Goal: Task Accomplishment & Management: Complete application form

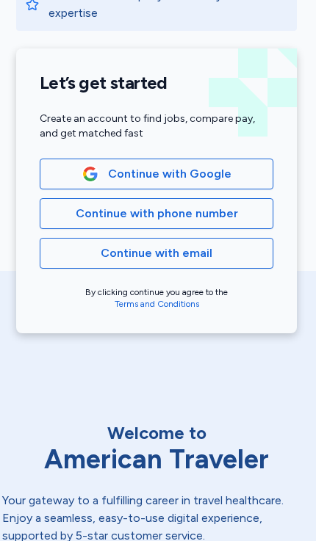
scroll to position [252, 1]
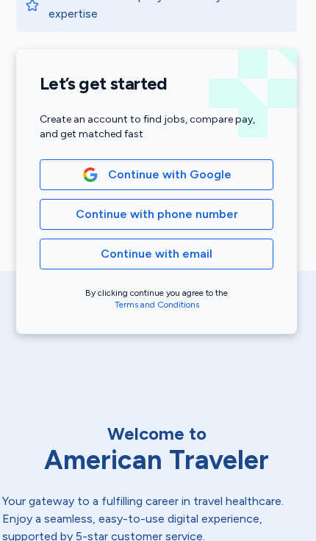
click at [120, 264] on button "Continue with email" at bounding box center [157, 254] width 234 height 31
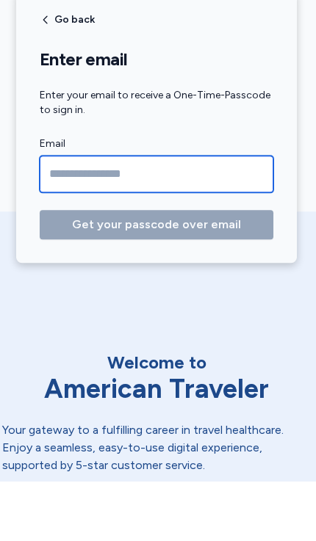
type input "**********"
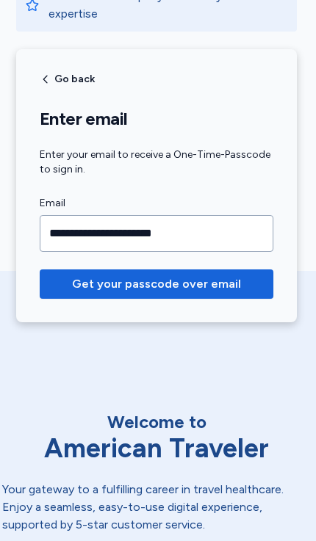
click at [107, 289] on span "Get your passcode over email" at bounding box center [156, 284] width 169 height 18
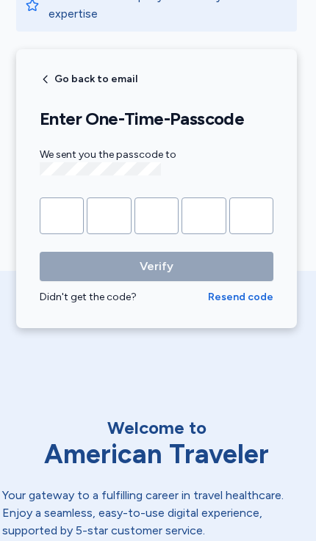
click at [57, 212] on input "Please enter OTP character 1" at bounding box center [62, 216] width 44 height 37
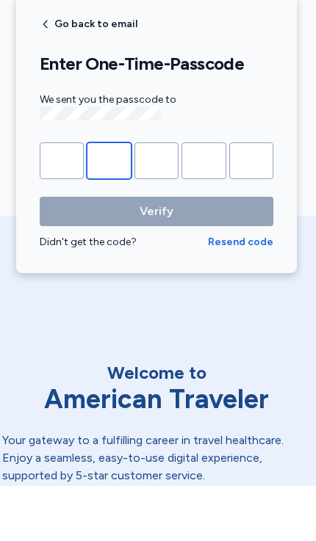
type input "*"
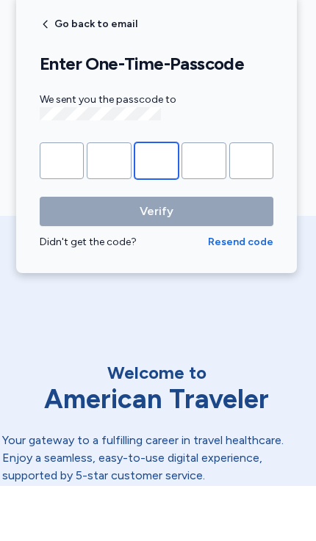
type input "*"
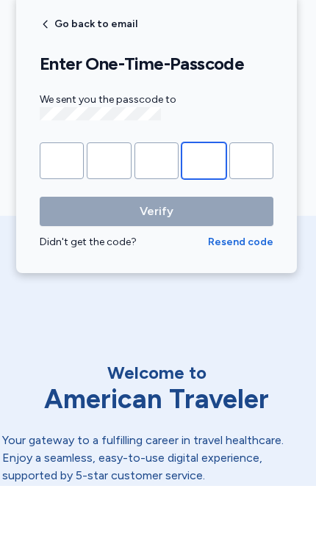
type input "*"
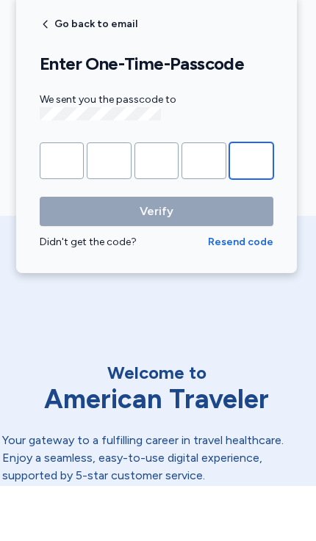
type input "*"
click at [156, 252] on button "Verify" at bounding box center [157, 266] width 234 height 29
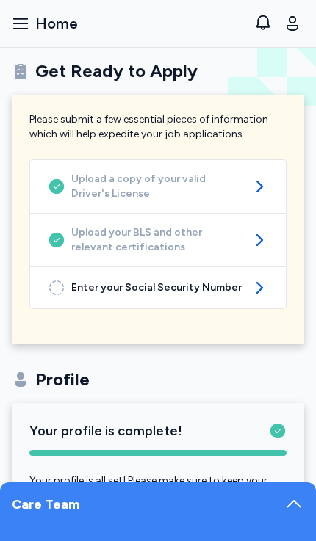
click at [118, 295] on div "Enter your Social Security Number" at bounding box center [158, 287] width 256 height 41
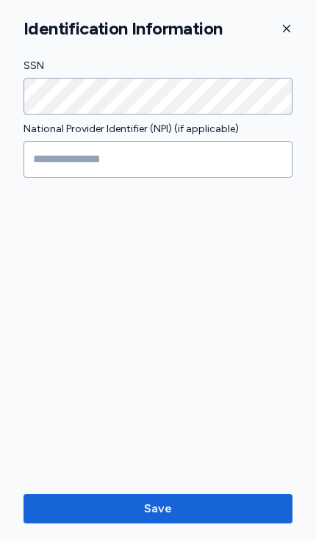
click at [163, 510] on span "Save" at bounding box center [158, 509] width 28 height 18
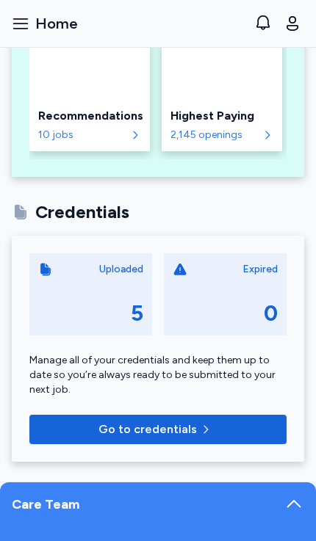
scroll to position [500, 0]
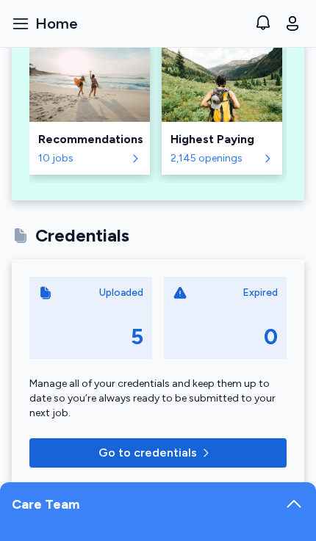
click at [53, 156] on div "Recommendations 10 jobs" at bounding box center [89, 148] width 120 height 53
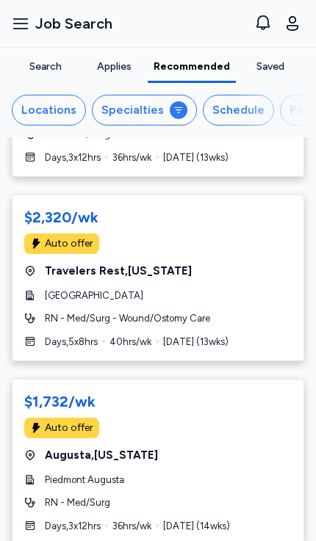
scroll to position [1053, 0]
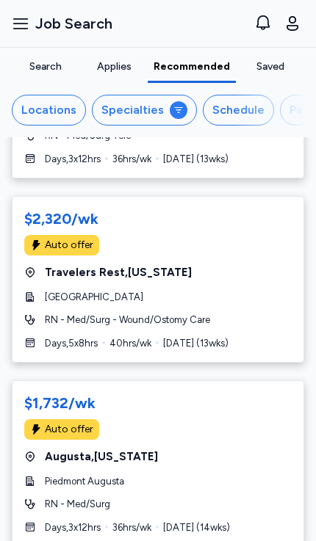
click at [56, 278] on div "$2,320/wk Auto offer Travelers Rest , [US_STATE] [GEOGRAPHIC_DATA] RN - Med/[GE…" at bounding box center [158, 279] width 292 height 167
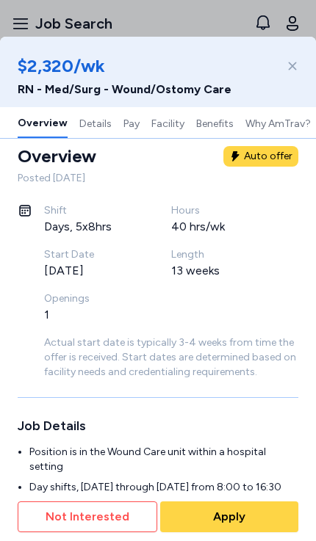
scroll to position [156, 0]
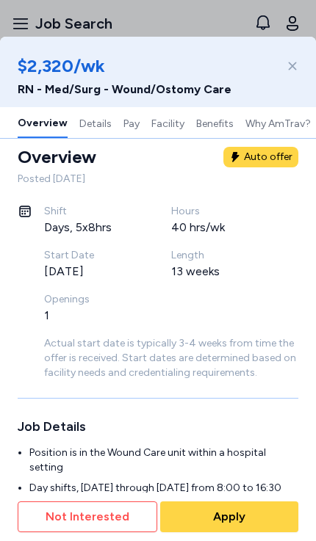
click at [289, 66] on icon at bounding box center [293, 66] width 12 height 12
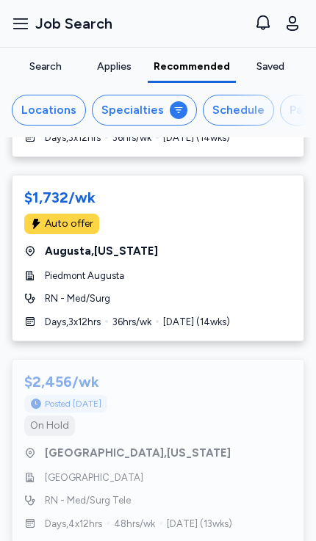
scroll to position [1443, 0]
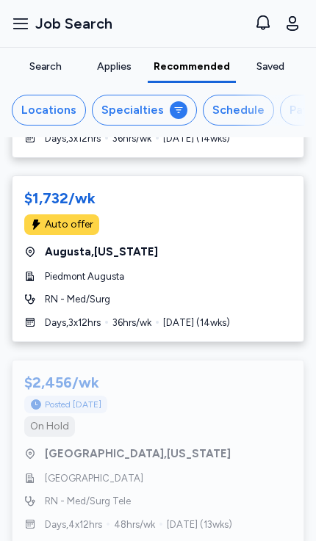
click at [23, 35] on button "Open sidebar Job Search" at bounding box center [62, 23] width 112 height 32
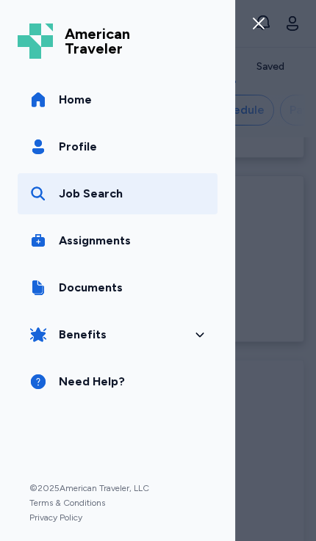
click at [65, 205] on link "Job Search" at bounding box center [118, 193] width 200 height 41
click at [259, 24] on icon "button" at bounding box center [259, 24] width 12 height 12
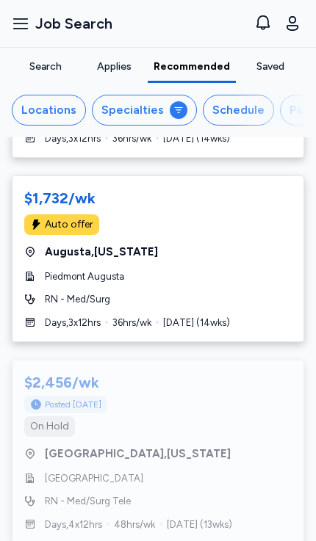
click at [42, 118] on div "Locations" at bounding box center [48, 110] width 55 height 18
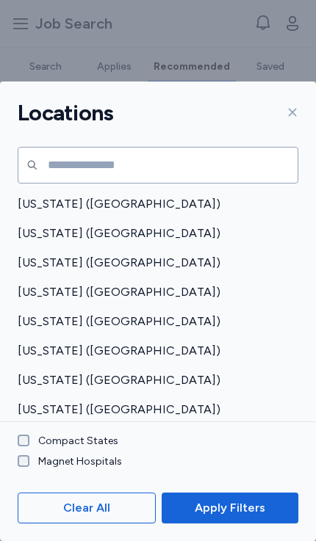
click at [287, 107] on icon at bounding box center [293, 113] width 12 height 12
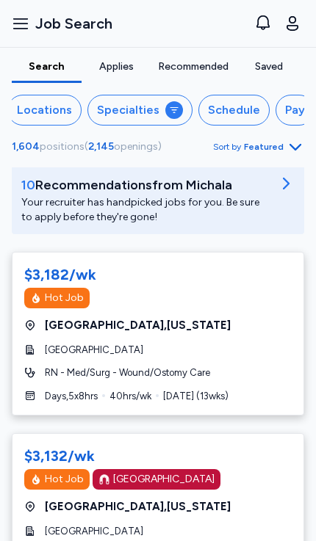
scroll to position [190, 0]
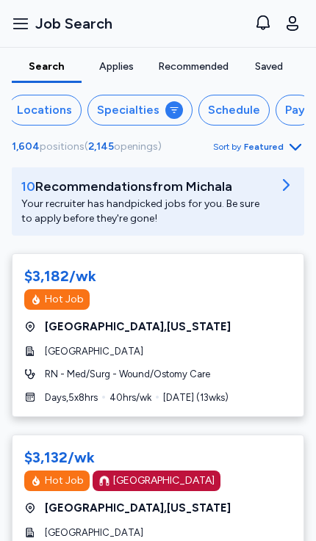
click at [76, 198] on div "Your recruiter has handpicked jobs for you. Be sure to apply before they're gon…" at bounding box center [146, 211] width 250 height 29
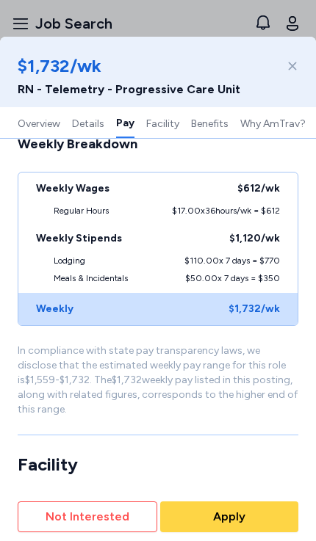
scroll to position [1469, 0]
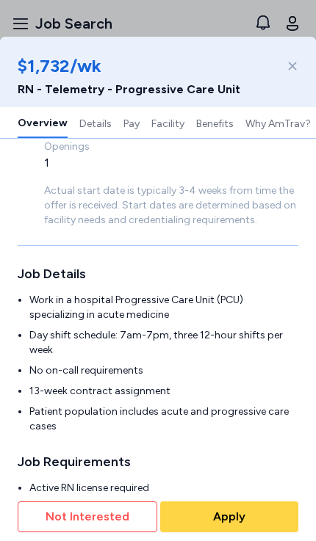
scroll to position [325, 0]
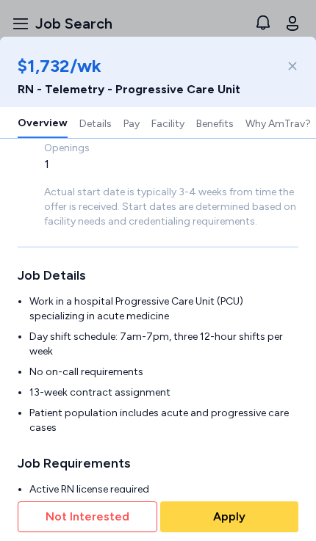
click at [296, 68] on icon at bounding box center [293, 66] width 12 height 12
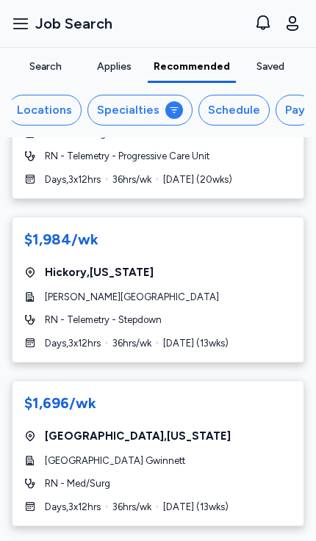
scroll to position [335, 0]
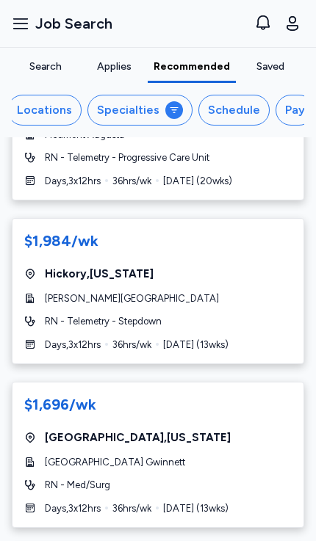
click at [84, 300] on span "[PERSON_NAME][GEOGRAPHIC_DATA]" at bounding box center [132, 299] width 174 height 15
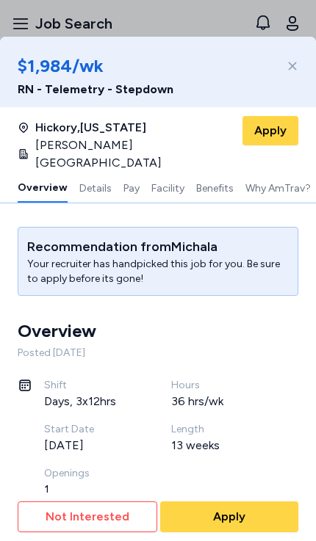
click at [55, 172] on button "Overview" at bounding box center [43, 187] width 50 height 31
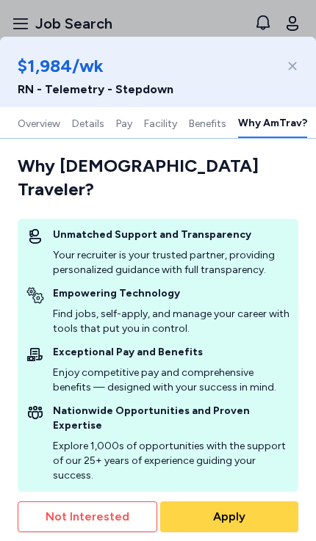
scroll to position [2361, 0]
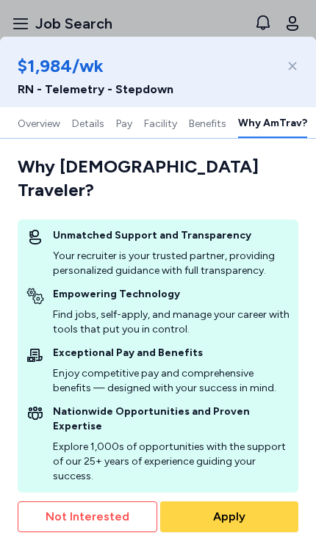
click at [294, 67] on icon at bounding box center [293, 66] width 12 height 12
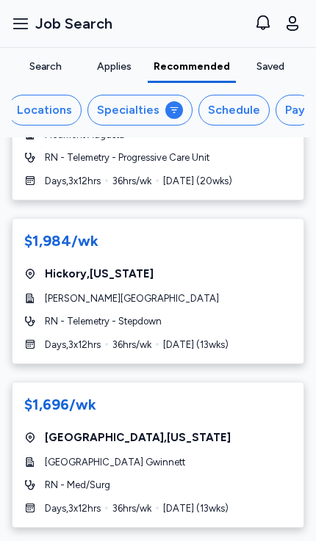
click at [126, 120] on button "Specialties" at bounding box center [139, 110] width 105 height 31
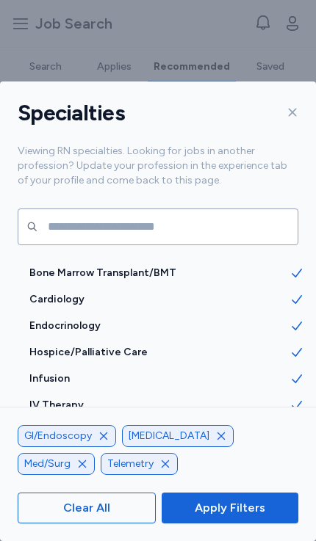
scroll to position [1532, 0]
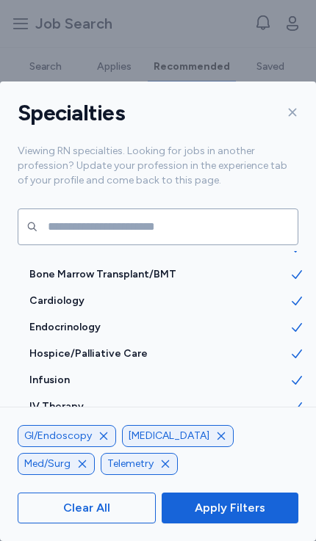
click at [215, 439] on icon "button" at bounding box center [221, 436] width 12 height 12
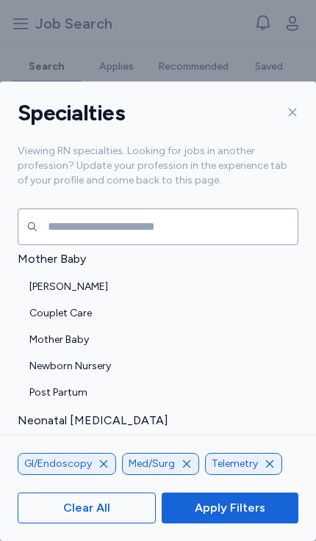
scroll to position [2064, 0]
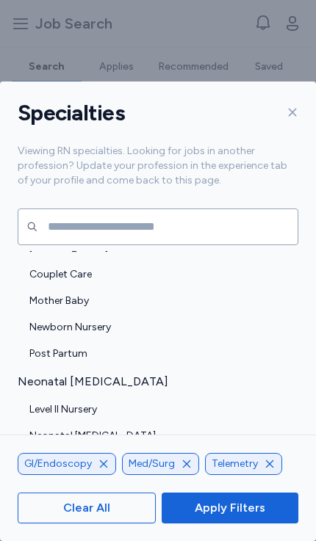
click at [228, 508] on span "Apply Filters" at bounding box center [230, 509] width 71 height 18
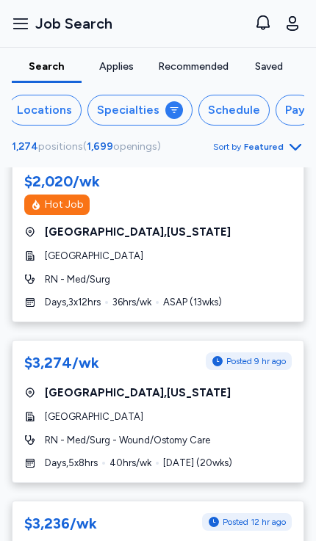
scroll to position [3972, 0]
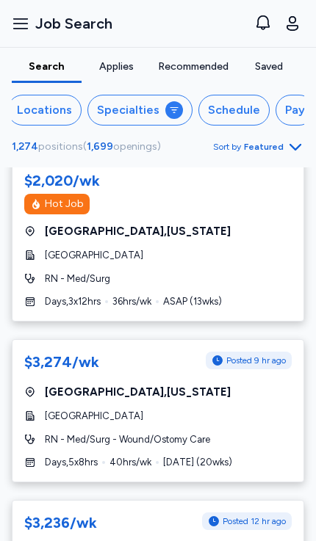
click at [15, 37] on button "Open sidebar Job Search" at bounding box center [62, 23] width 112 height 32
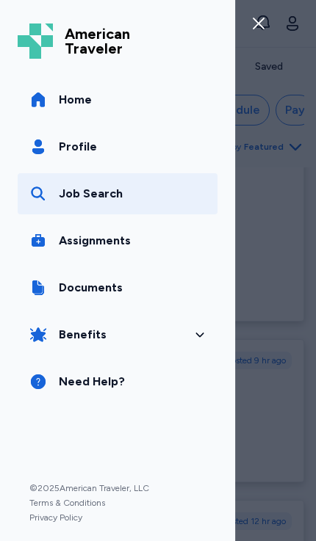
click at [57, 156] on link "Profile" at bounding box center [118, 146] width 200 height 41
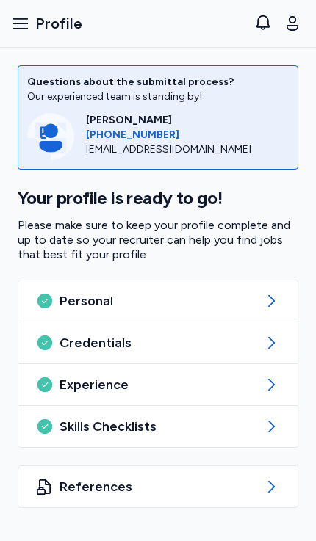
click at [18, 26] on icon "button" at bounding box center [21, 24] width 18 height 18
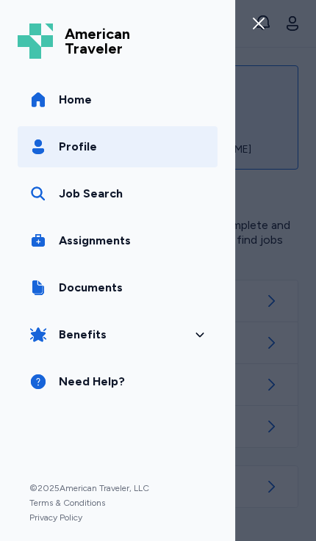
click at [49, 101] on link "Home" at bounding box center [118, 99] width 200 height 41
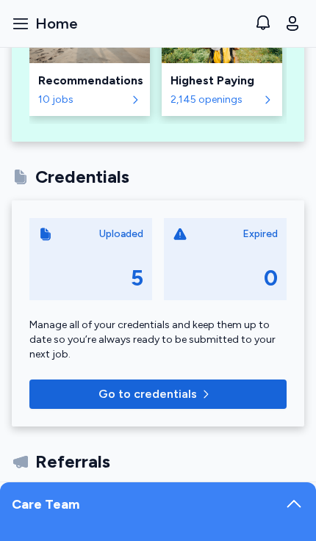
scroll to position [558, 0]
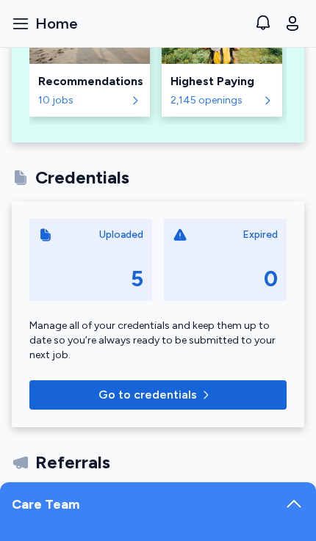
click at [144, 386] on span "Go to credentials" at bounding box center [147, 395] width 98 height 18
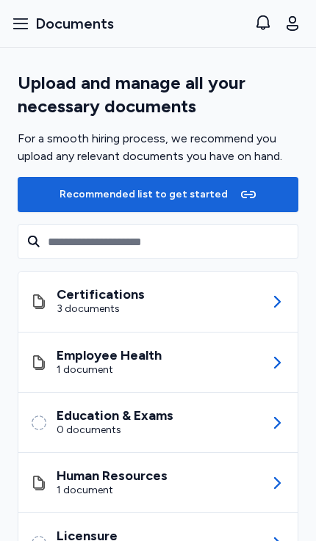
click at [73, 303] on div "3 documents" at bounding box center [101, 309] width 88 height 15
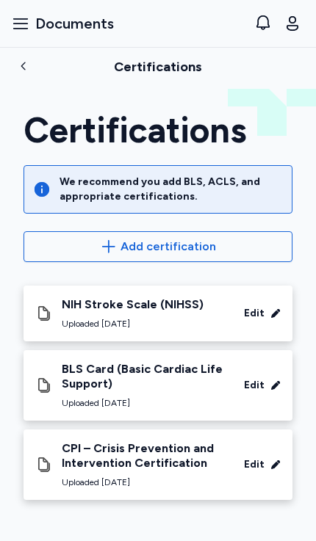
scroll to position [62, 0]
click at [107, 238] on icon "button" at bounding box center [109, 247] width 18 height 18
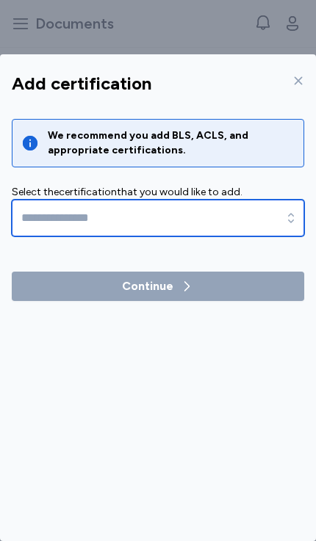
click at [41, 200] on input at bounding box center [158, 218] width 292 height 37
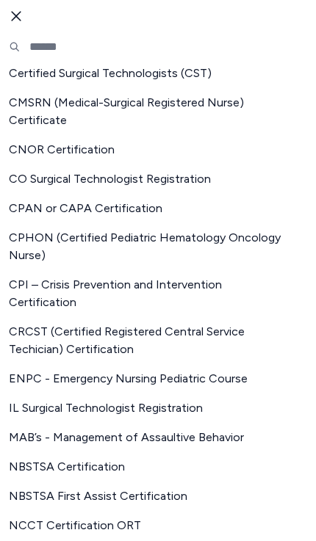
scroll to position [725, 0]
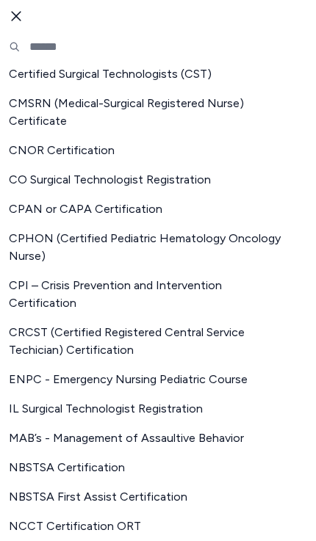
click at [10, 20] on icon "button" at bounding box center [16, 16] width 15 height 15
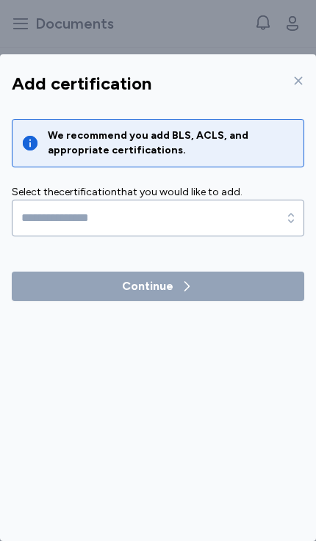
scroll to position [56, 0]
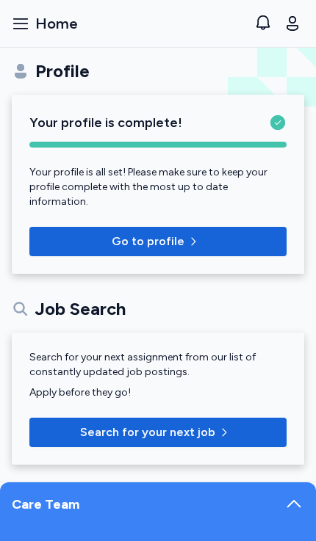
click at [15, 29] on icon "button" at bounding box center [20, 23] width 15 height 10
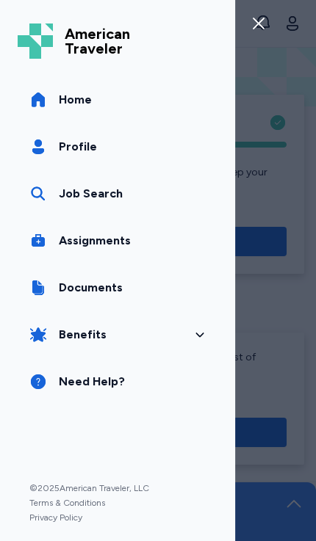
click at [58, 293] on link "Documents" at bounding box center [118, 287] width 200 height 41
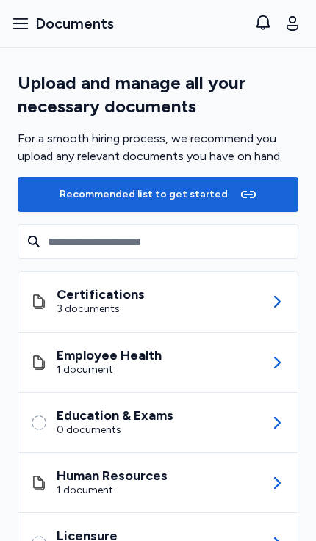
click at [54, 309] on div "Certifications 3 documents" at bounding box center [87, 301] width 115 height 29
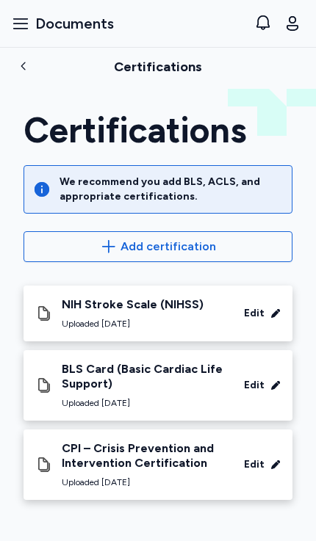
scroll to position [62, 0]
click at [101, 238] on span "Add certification" at bounding box center [158, 247] width 244 height 18
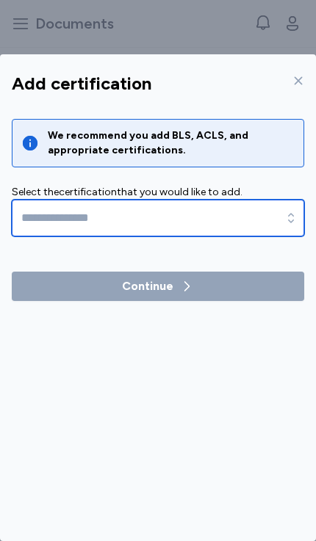
click at [54, 200] on input at bounding box center [158, 218] width 292 height 37
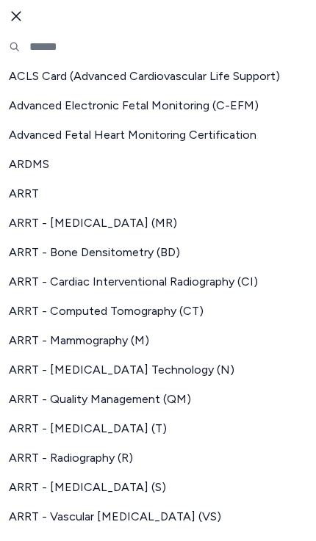
click at [50, 82] on span "ACLS Card (Advanced Cardiovascular Life Support)" at bounding box center [149, 77] width 281 height 18
type input "**********"
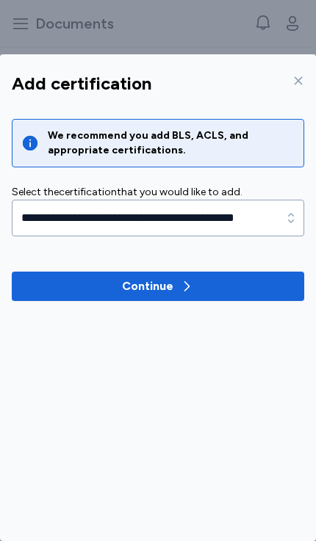
click at [131, 278] on div "Continue" at bounding box center [147, 287] width 51 height 18
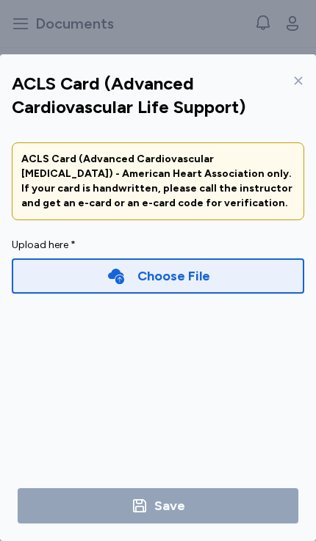
click at [76, 259] on div "Choose File" at bounding box center [158, 276] width 292 height 35
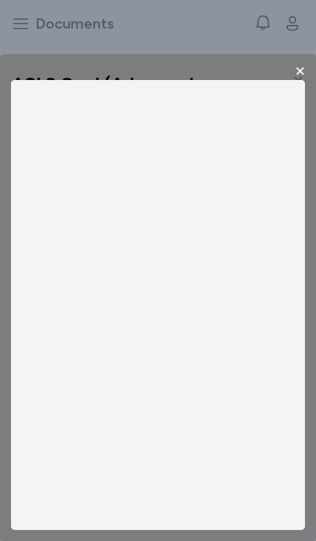
scroll to position [0, 0]
click at [205, 97] on button "browse files" at bounding box center [208, 105] width 70 height 17
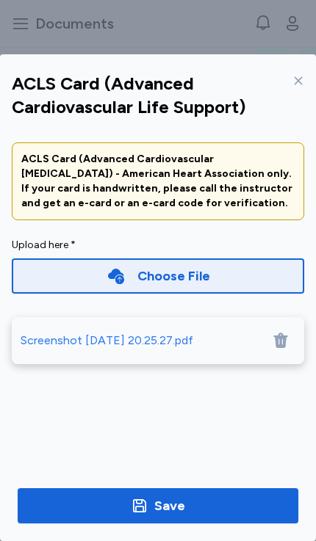
scroll to position [23, 0]
click at [158, 515] on div "Save" at bounding box center [169, 506] width 31 height 21
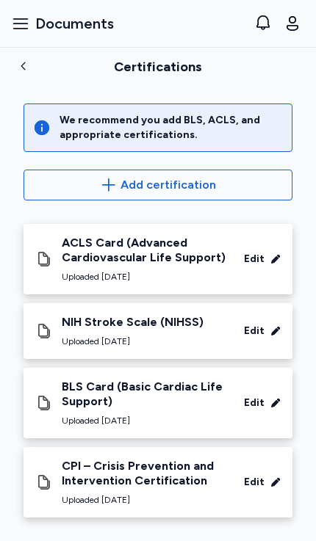
scroll to position [62, 0]
click at [111, 184] on icon "button" at bounding box center [108, 185] width 13 height 12
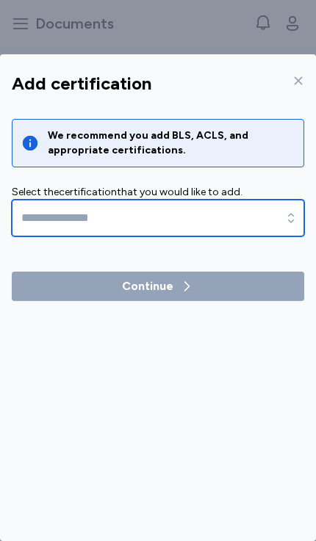
click at [63, 200] on input at bounding box center [158, 218] width 292 height 37
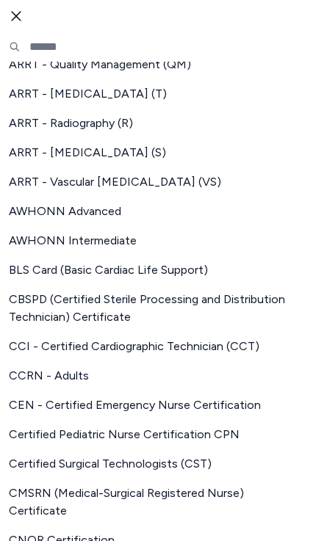
scroll to position [336, 0]
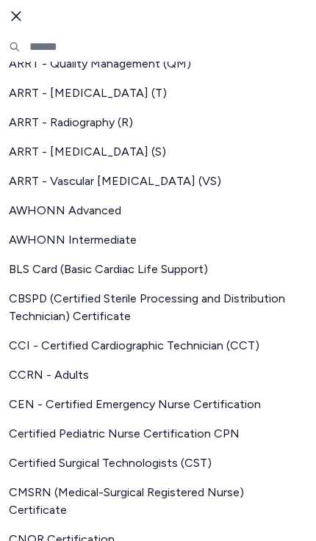
click at [61, 273] on span "BLS Card (Basic Cardiac Life Support)" at bounding box center [149, 270] width 281 height 18
type input "**********"
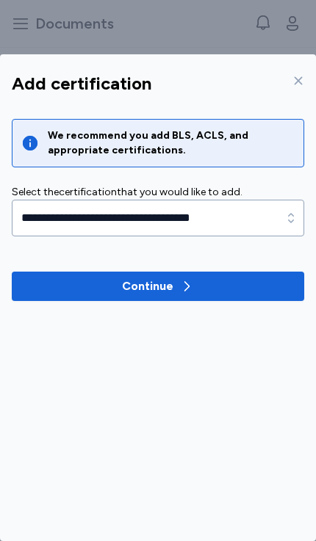
click at [111, 278] on span "Continue" at bounding box center [158, 287] width 269 height 18
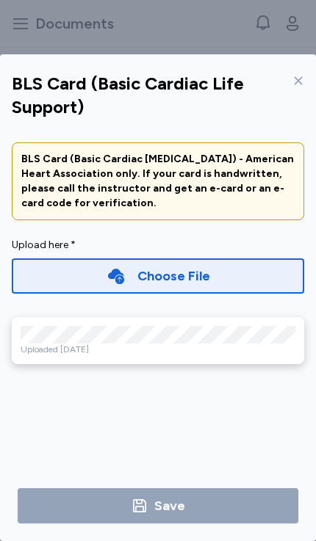
click at [90, 259] on div "Choose File" at bounding box center [158, 276] width 292 height 35
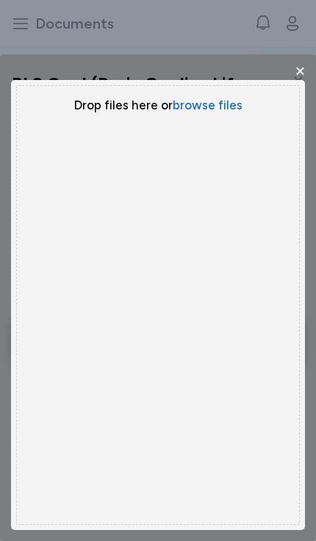
click at [205, 97] on button "browse files" at bounding box center [208, 105] width 70 height 17
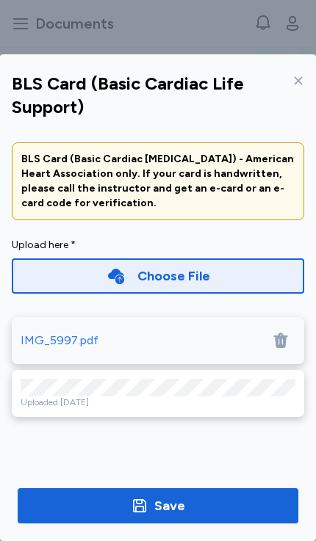
scroll to position [23, 0]
click at [158, 497] on div "Save" at bounding box center [169, 506] width 31 height 21
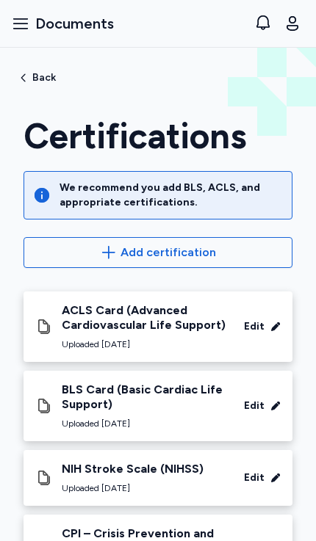
scroll to position [0, 0]
click at [36, 78] on span "Back" at bounding box center [44, 78] width 24 height 10
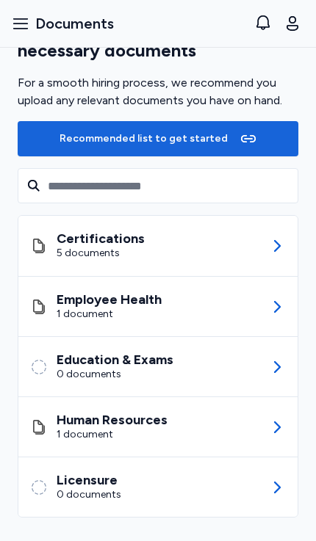
scroll to position [56, 0]
click at [94, 258] on div "5 documents" at bounding box center [101, 253] width 88 height 15
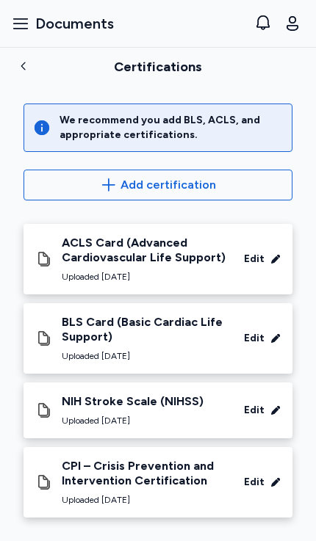
scroll to position [62, 0]
click at [27, 60] on div "Certifications" at bounding box center [158, 67] width 316 height 44
click at [28, 65] on icon "button" at bounding box center [24, 66] width 12 height 12
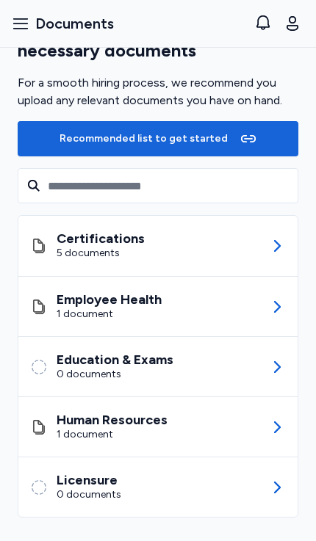
scroll to position [56, 0]
click at [74, 424] on div "Human Resources" at bounding box center [112, 420] width 111 height 15
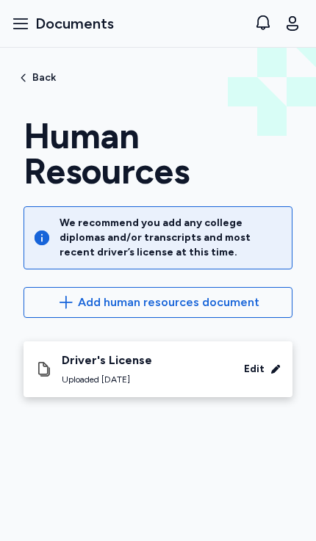
click at [40, 79] on span "Back" at bounding box center [44, 78] width 24 height 10
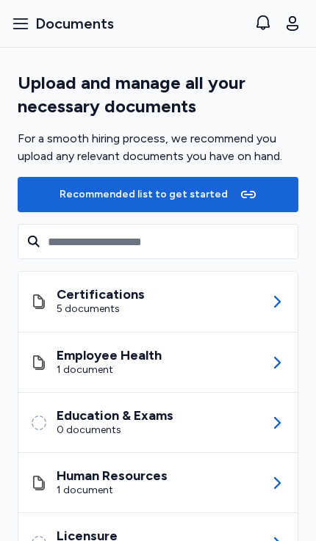
click at [88, 411] on div "Education & Exams" at bounding box center [115, 415] width 117 height 15
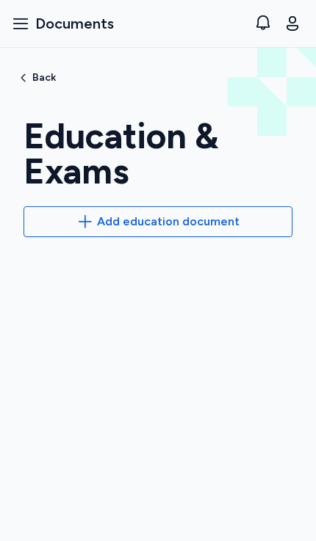
click at [43, 76] on span "Back" at bounding box center [44, 78] width 24 height 10
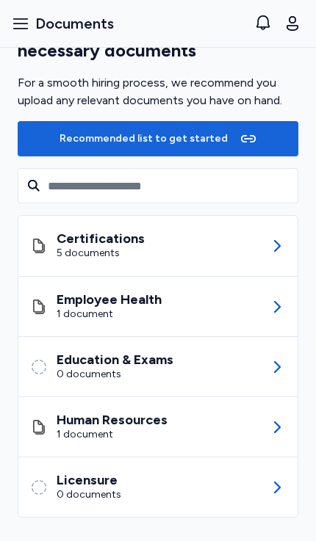
scroll to position [56, 0]
click at [92, 483] on div "Licensure" at bounding box center [89, 480] width 65 height 15
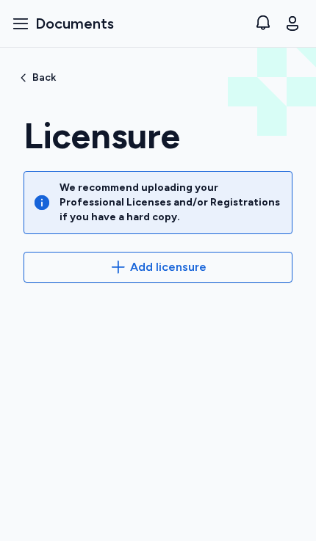
click at [134, 268] on span "Add licensure" at bounding box center [168, 268] width 76 height 18
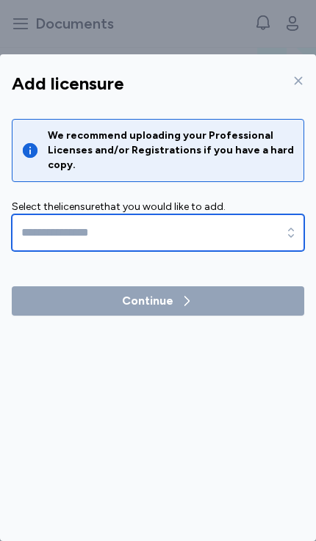
click at [82, 215] on input at bounding box center [158, 233] width 292 height 37
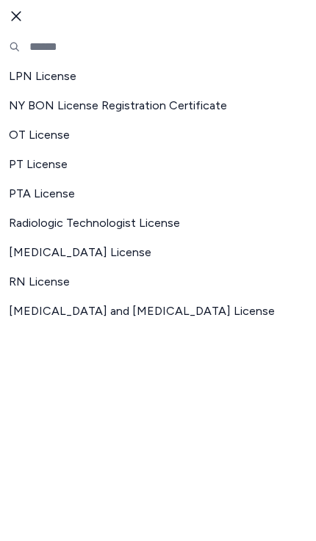
click at [29, 285] on span "RN License" at bounding box center [149, 282] width 281 height 18
type input "**********"
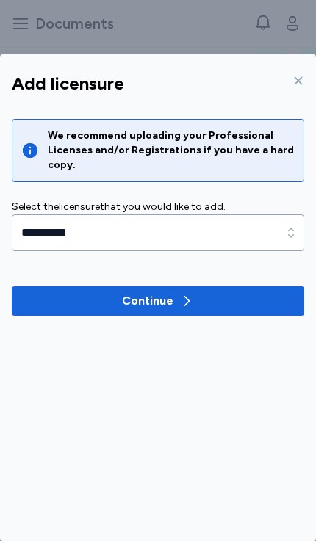
click at [128, 287] on button "Continue" at bounding box center [158, 301] width 292 height 29
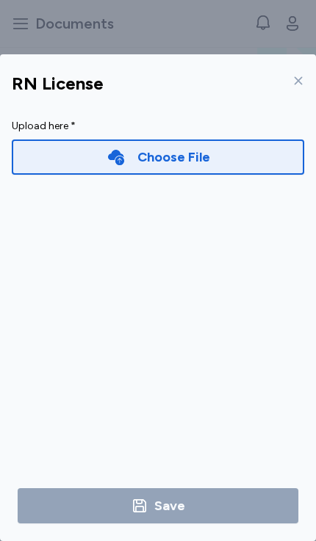
click at [145, 147] on div "Choose File" at bounding box center [173, 157] width 73 height 21
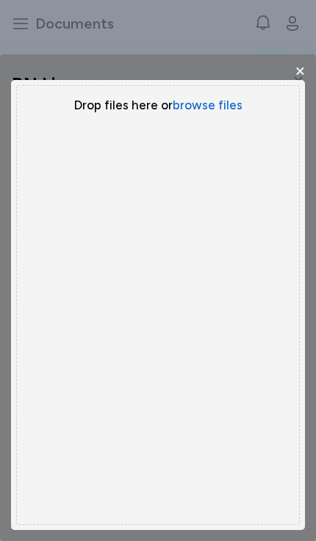
click at [208, 97] on button "browse files" at bounding box center [208, 105] width 70 height 17
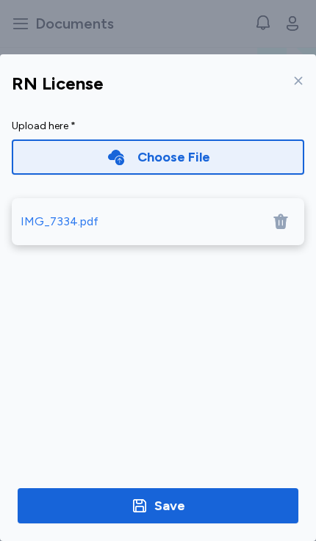
click at [155, 516] on div "Save" at bounding box center [169, 506] width 31 height 21
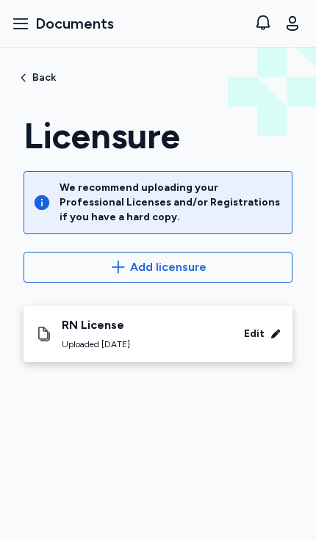
click at [28, 82] on icon "button" at bounding box center [24, 78] width 12 height 12
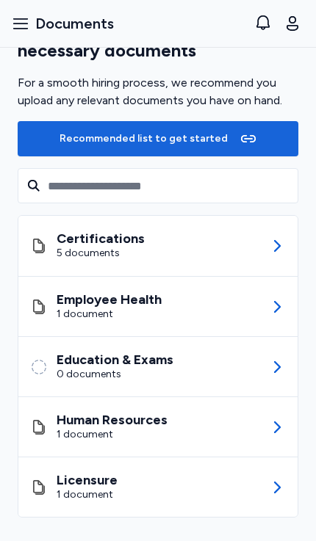
scroll to position [56, 0]
click at [25, 30] on icon "button" at bounding box center [21, 24] width 18 height 18
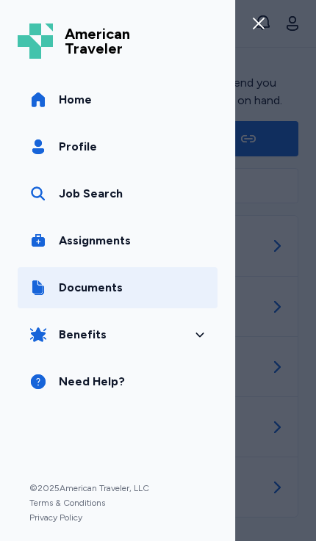
click at [70, 190] on div "Job Search" at bounding box center [91, 194] width 64 height 18
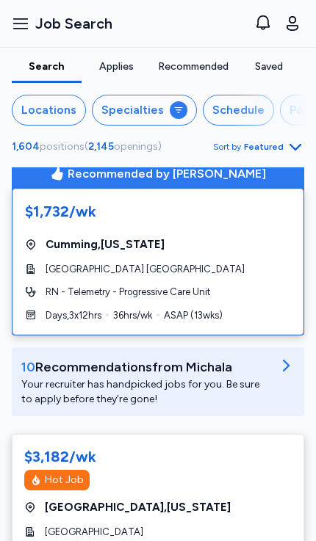
scroll to position [8, 0]
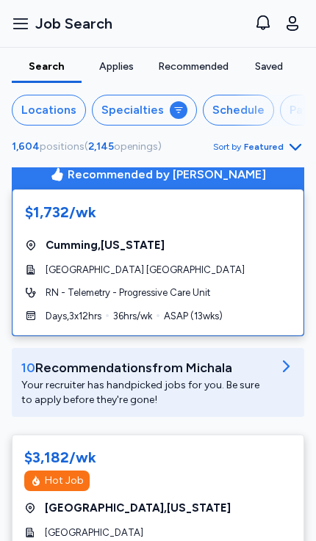
click at [48, 107] on div "Locations" at bounding box center [48, 110] width 55 height 18
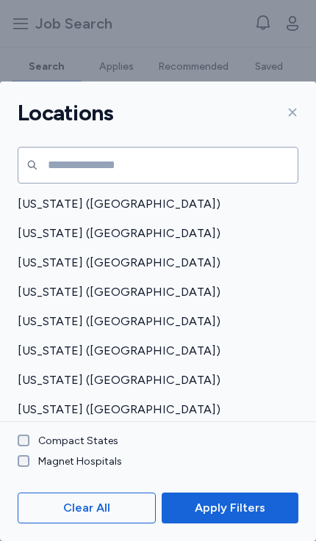
click at [228, 508] on span "Apply Filters" at bounding box center [230, 509] width 71 height 18
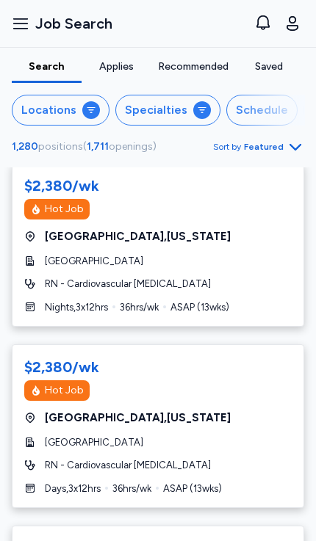
scroll to position [2305, 0]
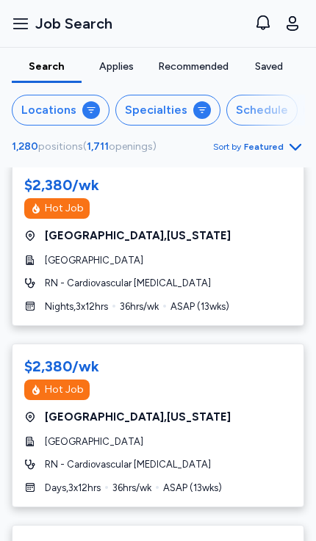
click at [245, 107] on div "Schedule" at bounding box center [262, 110] width 52 height 18
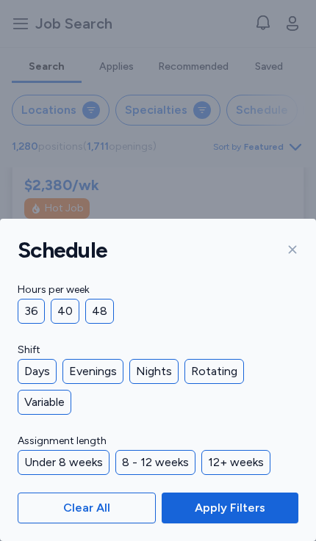
click at [32, 378] on div "Days" at bounding box center [37, 371] width 39 height 25
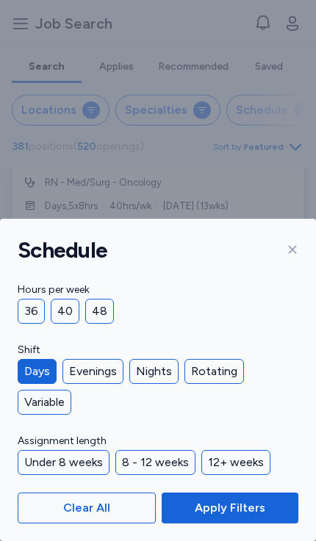
click at [232, 503] on span "Apply Filters" at bounding box center [230, 509] width 71 height 18
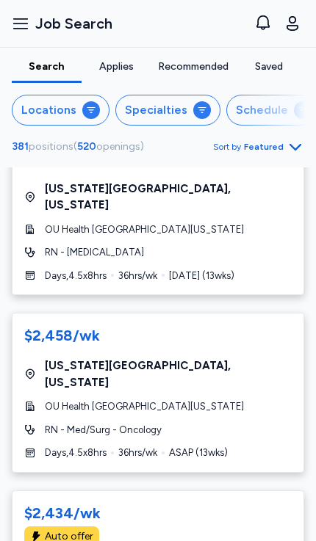
scroll to position [8497, 0]
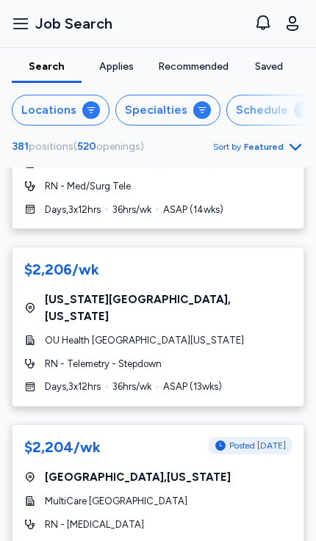
scroll to position [8297, 0]
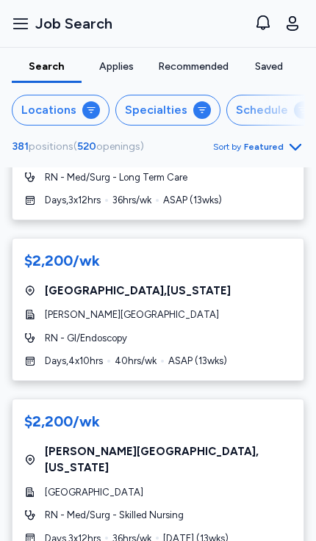
scroll to position [862, 0]
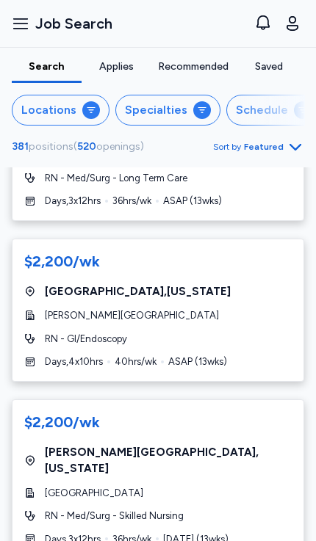
click at [64, 284] on span "[GEOGRAPHIC_DATA] , [US_STATE]" at bounding box center [138, 292] width 186 height 17
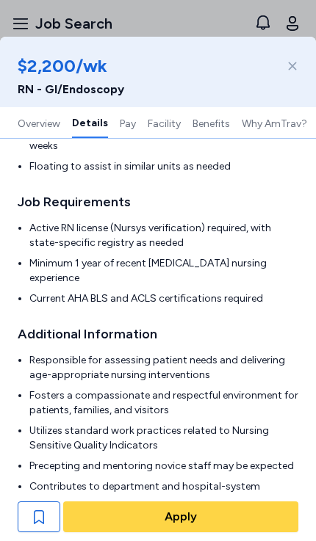
scroll to position [489, 0]
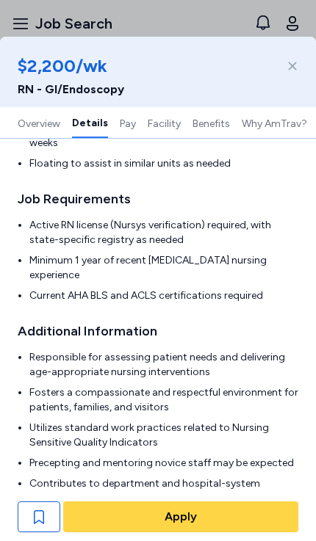
click at [298, 68] on icon at bounding box center [293, 66] width 12 height 12
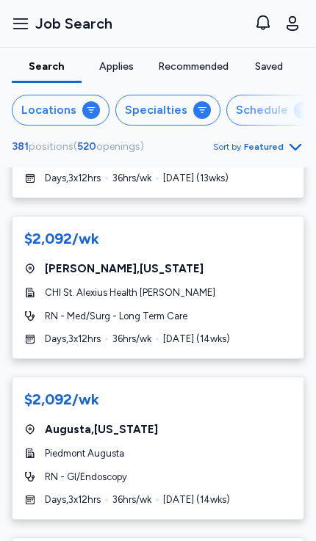
scroll to position [7794, 0]
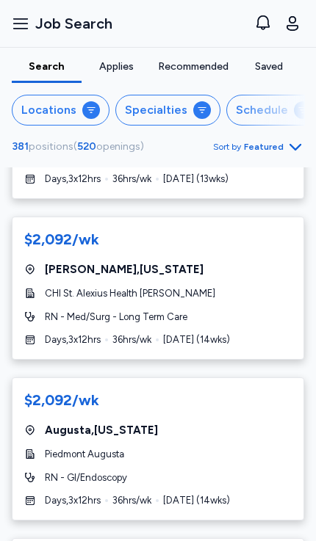
click at [72, 378] on div "$2,092/wk [GEOGRAPHIC_DATA] , [US_STATE] Piedmont Augusta RN - GI/Endoscopy Day…" at bounding box center [158, 449] width 292 height 143
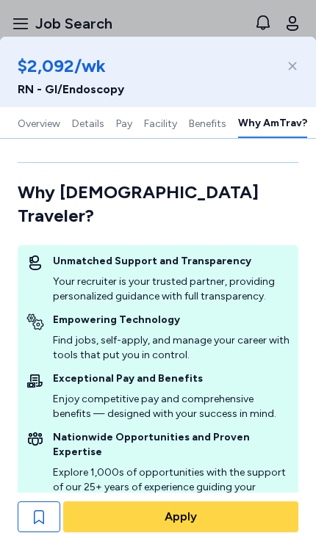
scroll to position [2601, 0]
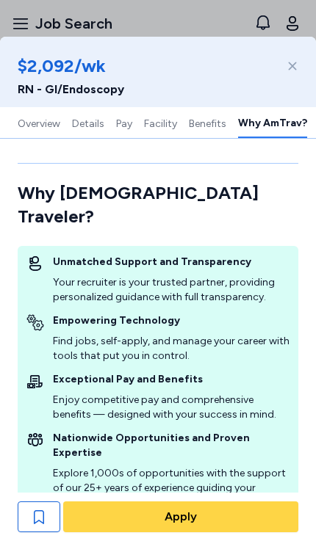
click at [35, 514] on icon "button" at bounding box center [39, 518] width 10 height 14
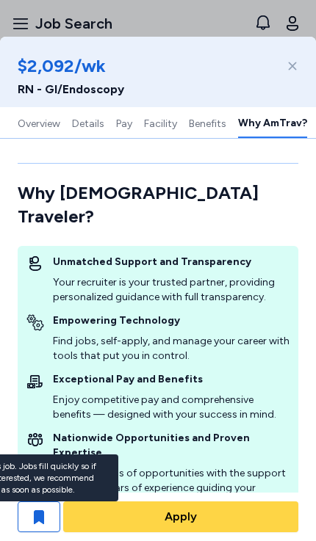
click at [184, 508] on span "Apply" at bounding box center [181, 517] width 32 height 18
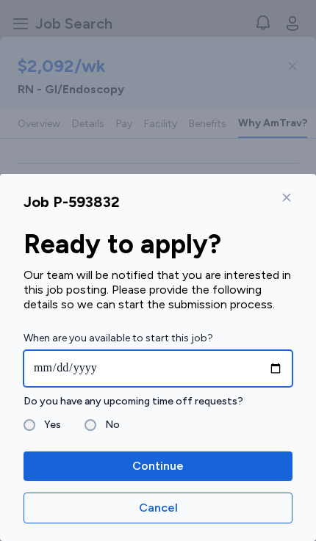
click at [84, 365] on input "date" at bounding box center [158, 368] width 269 height 37
click at [79, 359] on input "**********" at bounding box center [158, 368] width 269 height 37
type input "**********"
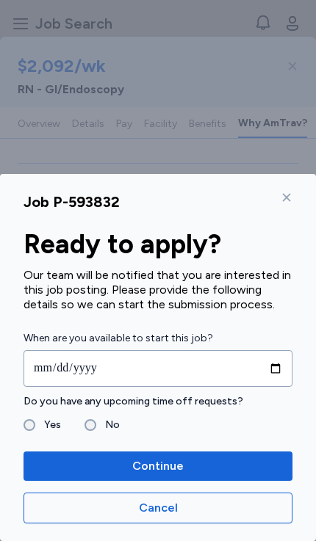
click at [96, 421] on label "No" at bounding box center [108, 426] width 24 height 18
click at [154, 462] on span "Continue" at bounding box center [157, 467] width 51 height 18
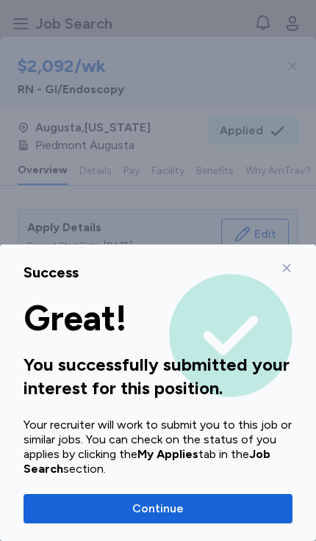
click at [145, 507] on span "Continue" at bounding box center [157, 509] width 51 height 18
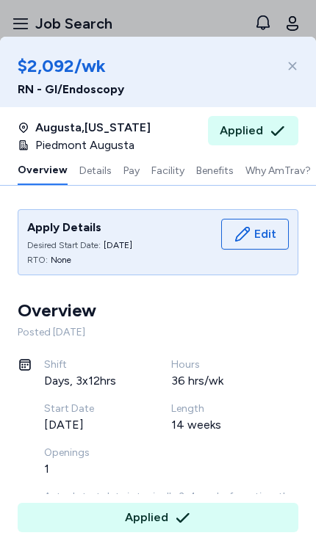
click at [291, 68] on icon at bounding box center [293, 66] width 12 height 12
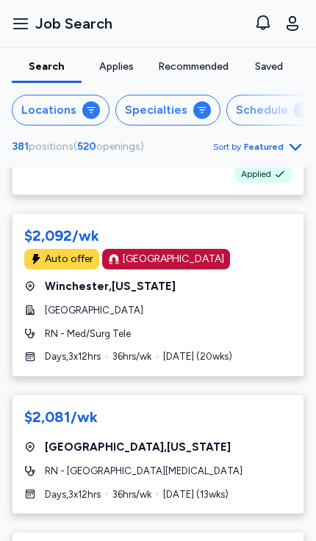
scroll to position [8144, 0]
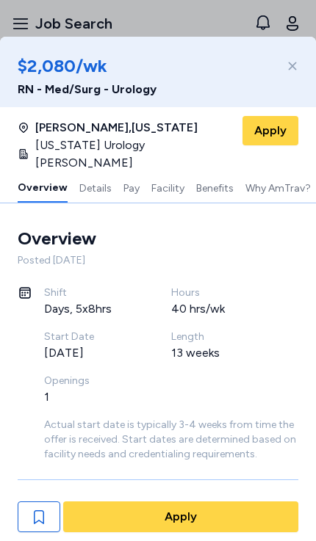
click at [295, 59] on div at bounding box center [290, 66] width 18 height 24
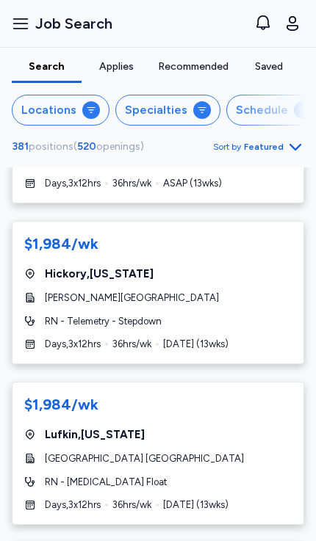
scroll to position [5986, 0]
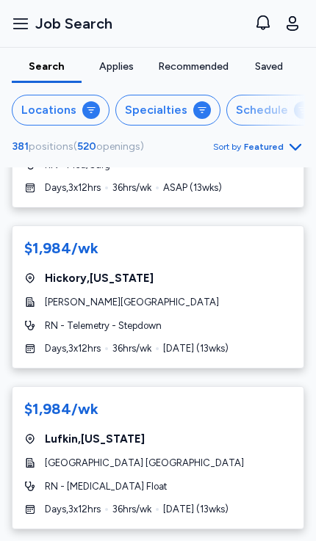
click at [54, 295] on span "[PERSON_NAME][GEOGRAPHIC_DATA]" at bounding box center [132, 302] width 174 height 15
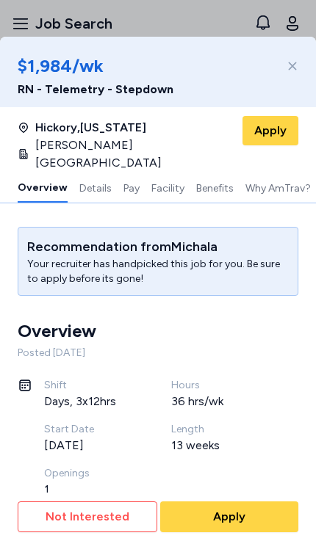
click at [229, 497] on div "Not Interested Apply" at bounding box center [158, 517] width 316 height 48
click at [223, 508] on span "Apply" at bounding box center [229, 517] width 32 height 18
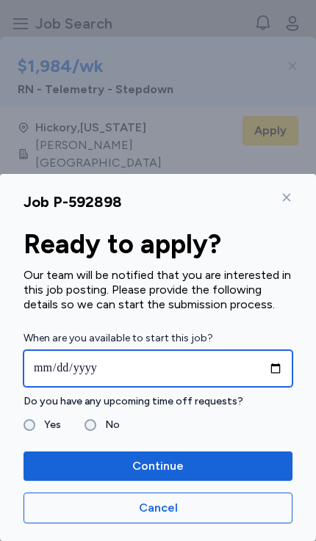
click at [75, 363] on input "date" at bounding box center [158, 368] width 269 height 37
click at [75, 360] on input "**********" at bounding box center [158, 368] width 269 height 37
type input "**********"
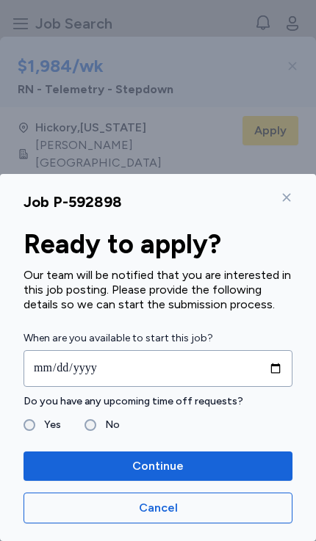
click at [96, 424] on label "No" at bounding box center [108, 426] width 24 height 18
click at [143, 456] on button "Continue" at bounding box center [158, 466] width 269 height 29
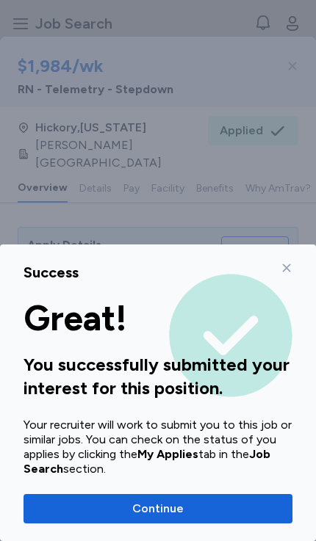
click at [285, 273] on icon at bounding box center [287, 268] width 12 height 12
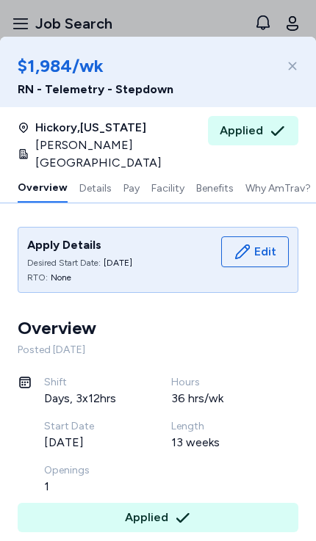
click at [289, 76] on div at bounding box center [290, 66] width 18 height 24
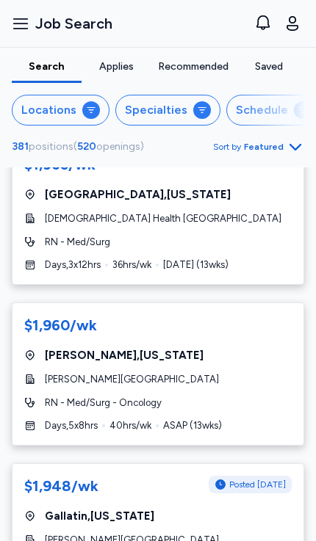
scroll to position [8359, 0]
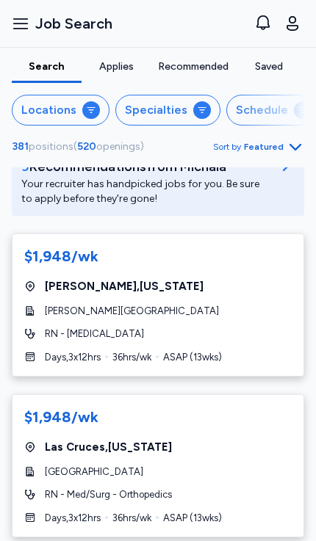
scroll to position [200, 0]
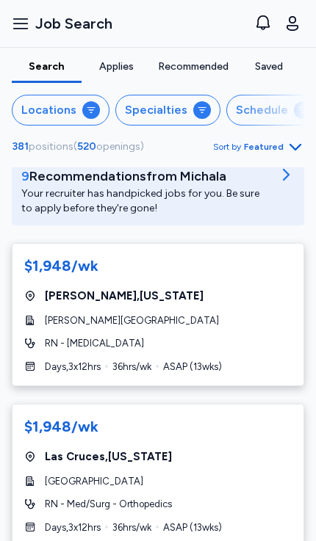
click at [126, 315] on span "[PERSON_NAME][GEOGRAPHIC_DATA]" at bounding box center [132, 321] width 174 height 15
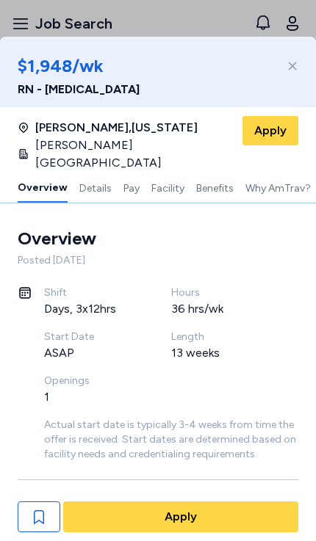
click at [291, 66] on icon at bounding box center [293, 66] width 12 height 12
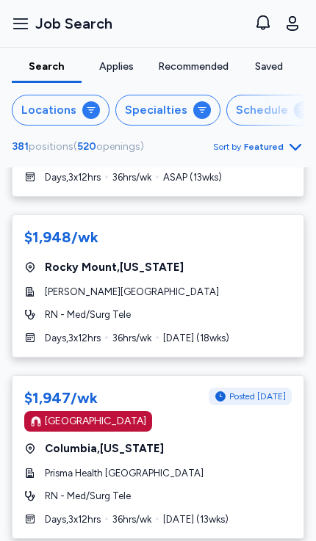
scroll to position [2972, 0]
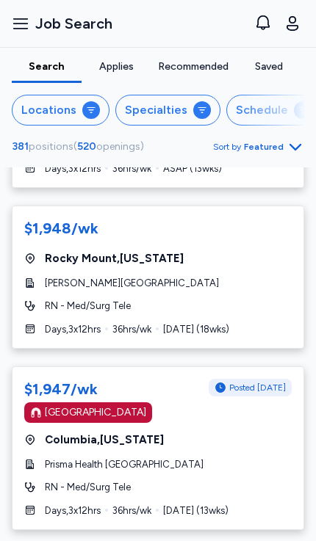
click at [104, 432] on span "[GEOGRAPHIC_DATA] , [US_STATE]" at bounding box center [104, 440] width 119 height 17
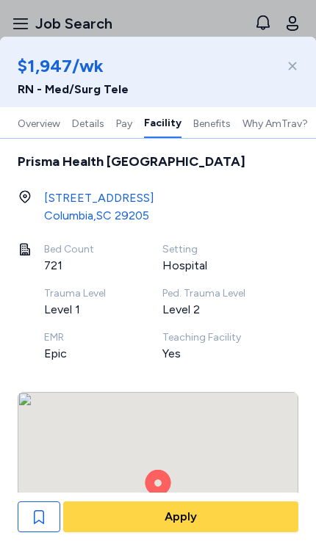
scroll to position [1621, 0]
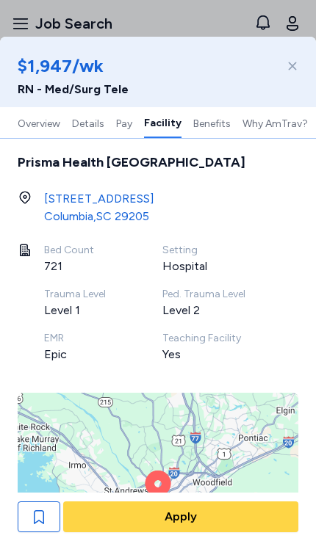
click at [287, 64] on icon at bounding box center [293, 66] width 12 height 12
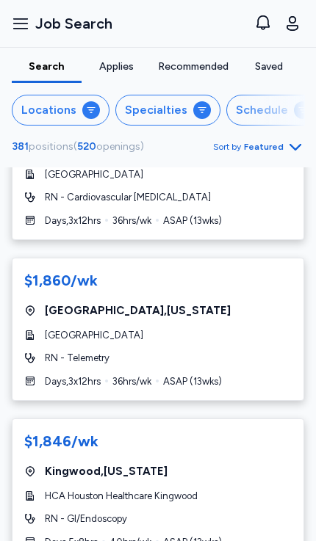
scroll to position [8256, 0]
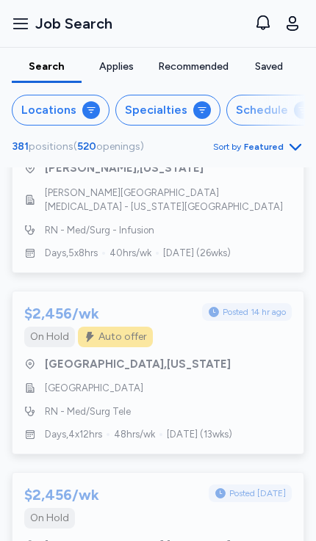
scroll to position [8236, 0]
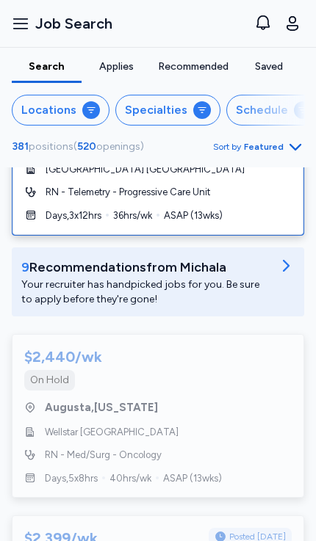
scroll to position [109, 0]
click at [179, 431] on span "Wellstar [GEOGRAPHIC_DATA]" at bounding box center [112, 432] width 134 height 15
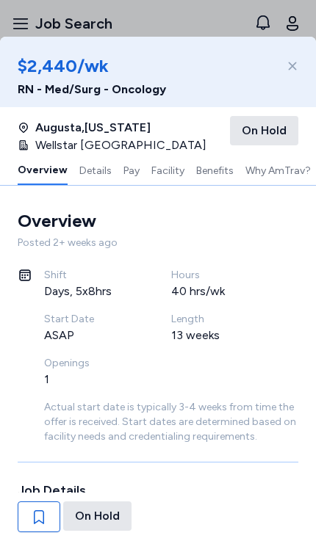
click at [39, 511] on icon "button" at bounding box center [39, 518] width 10 height 14
click at [292, 68] on icon at bounding box center [293, 66] width 12 height 12
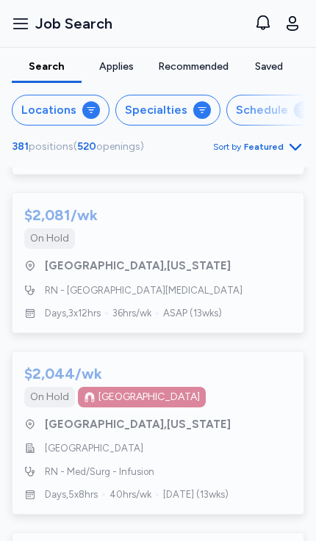
scroll to position [8830, 0]
click at [96, 441] on span "[GEOGRAPHIC_DATA]" at bounding box center [94, 448] width 98 height 15
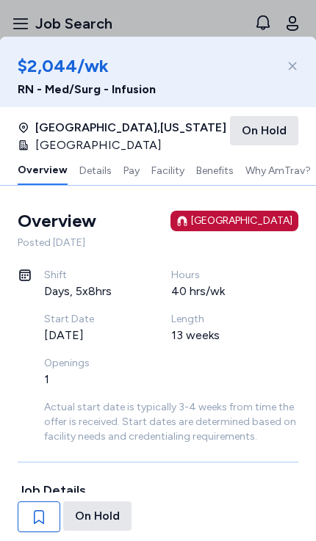
click at [29, 514] on div "button" at bounding box center [39, 517] width 43 height 31
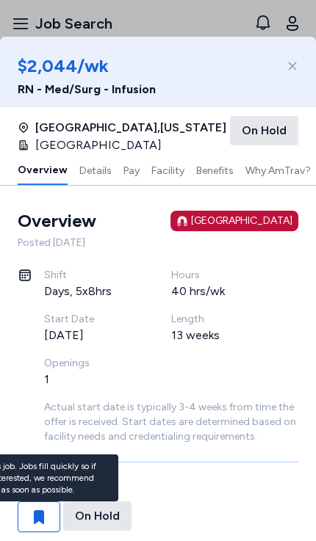
click at [29, 514] on div "button" at bounding box center [39, 517] width 43 height 31
click at [309, 73] on div "$2,044/wk RN - Med/Surg - Infusion" at bounding box center [158, 72] width 316 height 71
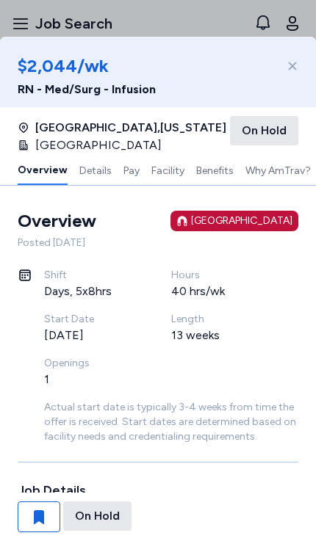
click at [285, 68] on div at bounding box center [290, 66] width 18 height 24
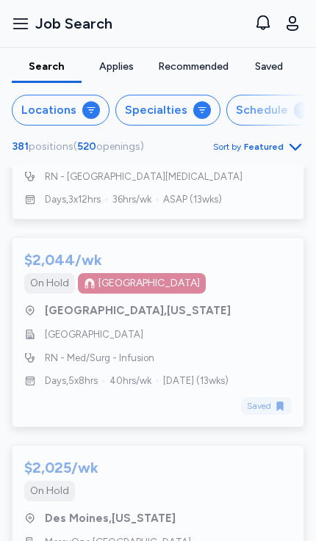
scroll to position [8943, 0]
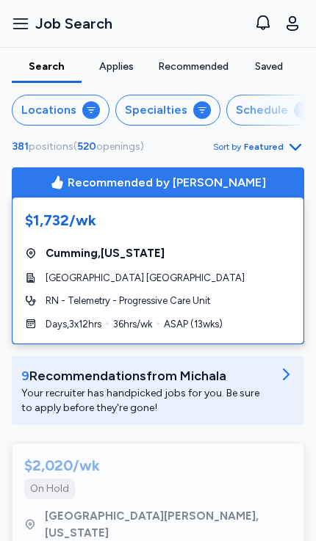
click at [164, 396] on div "Your recruiter has handpicked jobs for you. Be sure to apply before they're gon…" at bounding box center [146, 400] width 250 height 29
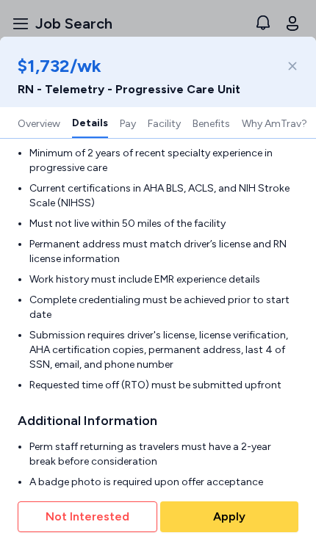
scroll to position [689, 0]
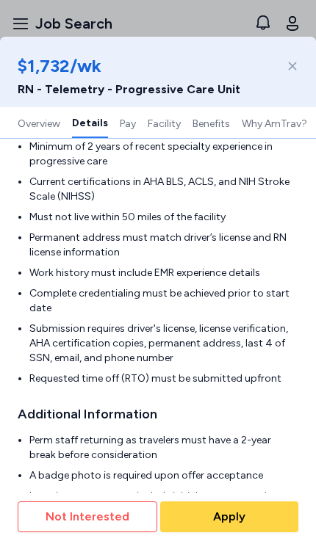
click at [283, 75] on div at bounding box center [290, 66] width 18 height 24
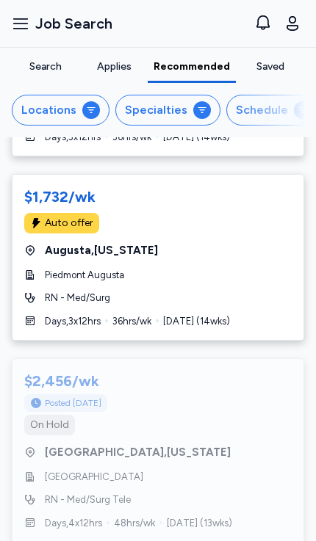
scroll to position [1280, 0]
click at [268, 71] on div "Saved" at bounding box center [270, 67] width 57 height 15
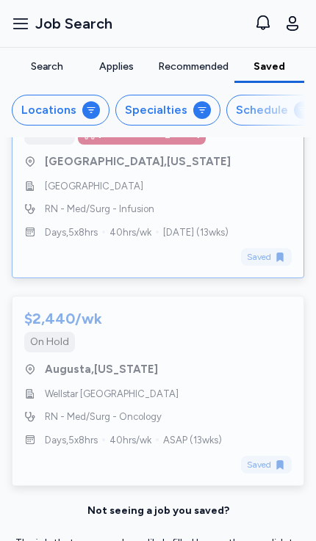
scroll to position [119, 0]
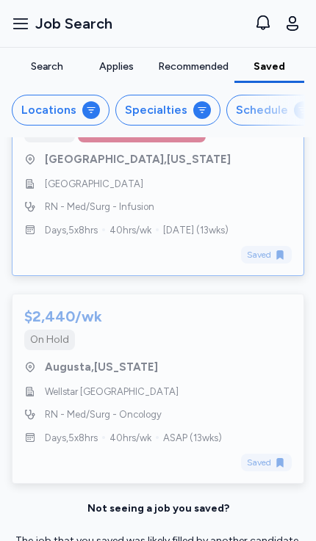
copy span "Wellstar [GEOGRAPHIC_DATA]"
